Goal: Task Accomplishment & Management: Manage account settings

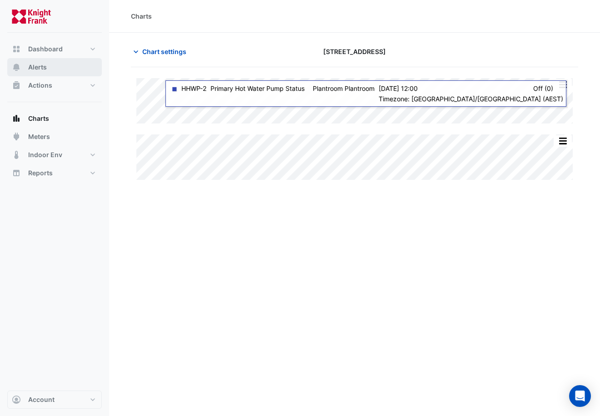
click at [45, 69] on span "Alerts" at bounding box center [37, 67] width 19 height 9
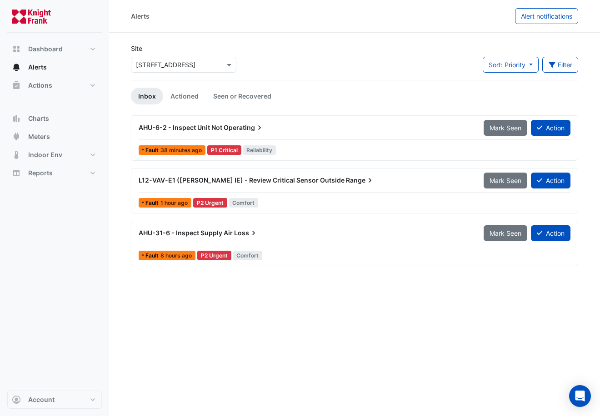
click at [239, 130] on span "Operating" at bounding box center [244, 127] width 40 height 9
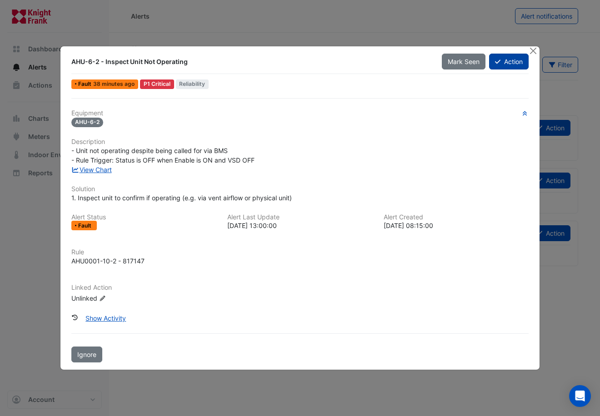
click at [503, 59] on button "Action" at bounding box center [509, 62] width 40 height 16
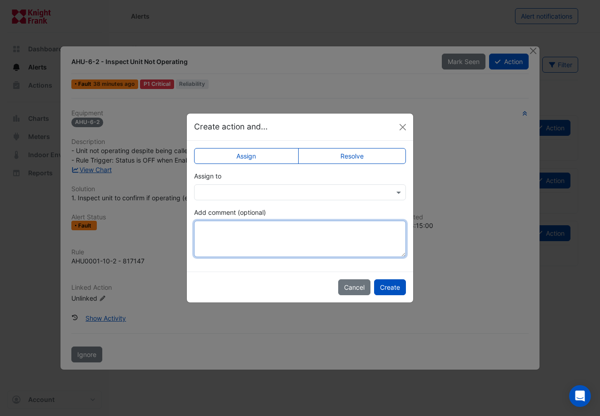
click at [260, 233] on textarea "Add comment (optional)" at bounding box center [300, 239] width 212 height 36
type textarea "**********"
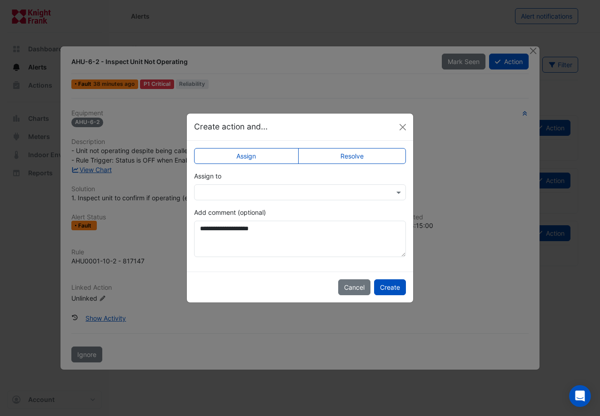
drag, startPoint x: 408, startPoint y: 293, endPoint x: 380, endPoint y: 319, distance: 37.9
click at [380, 319] on ngb-modal-window "**********" at bounding box center [300, 208] width 600 height 416
click at [358, 157] on label "Resolve" at bounding box center [352, 156] width 108 height 16
click at [394, 286] on button "Create" at bounding box center [390, 288] width 32 height 16
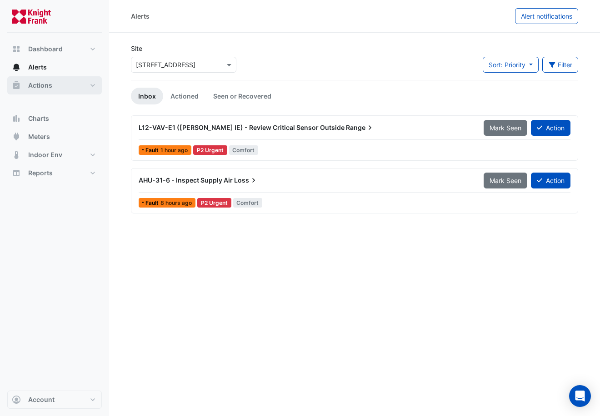
click at [88, 87] on button "Actions" at bounding box center [54, 85] width 95 height 18
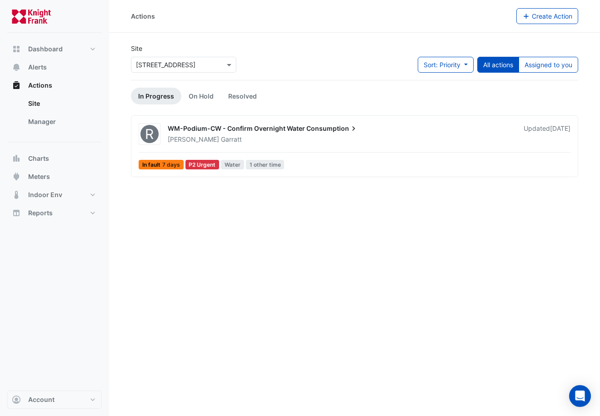
click at [159, 96] on link "In Progress" at bounding box center [156, 96] width 50 height 17
click at [217, 285] on div "Actions Create Action Site Select a Site × 66 Goulburn Street Sort: Priority Pr…" at bounding box center [354, 208] width 491 height 416
